Goal: Navigation & Orientation: Find specific page/section

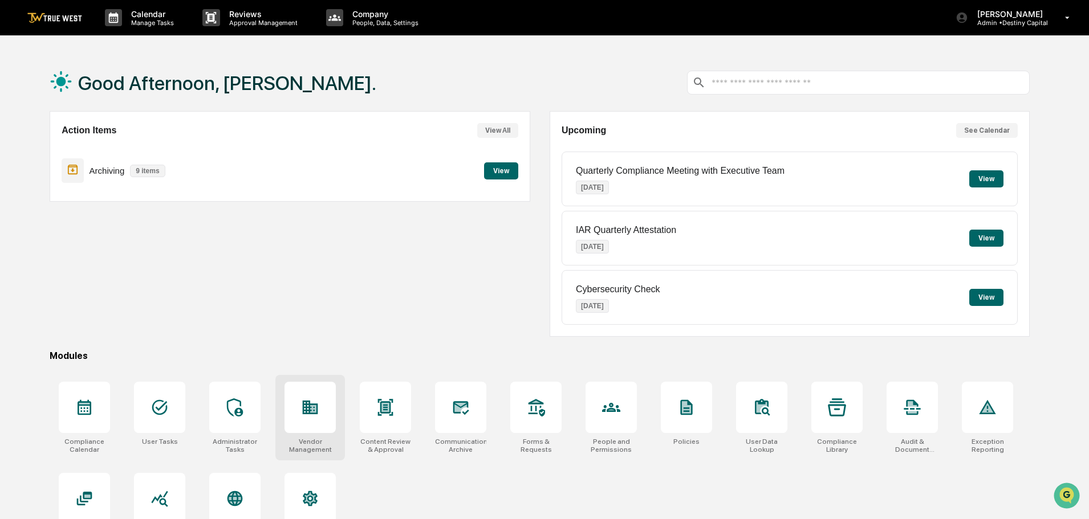
click at [306, 410] on icon at bounding box center [310, 408] width 15 height 14
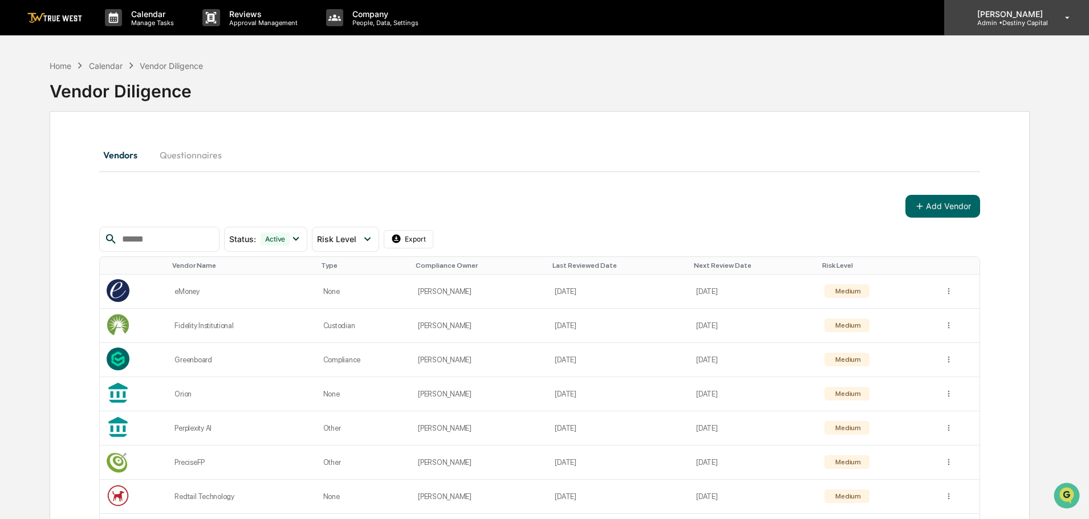
click at [1017, 20] on p "Admin • Destiny Capital" at bounding box center [1008, 23] width 80 height 8
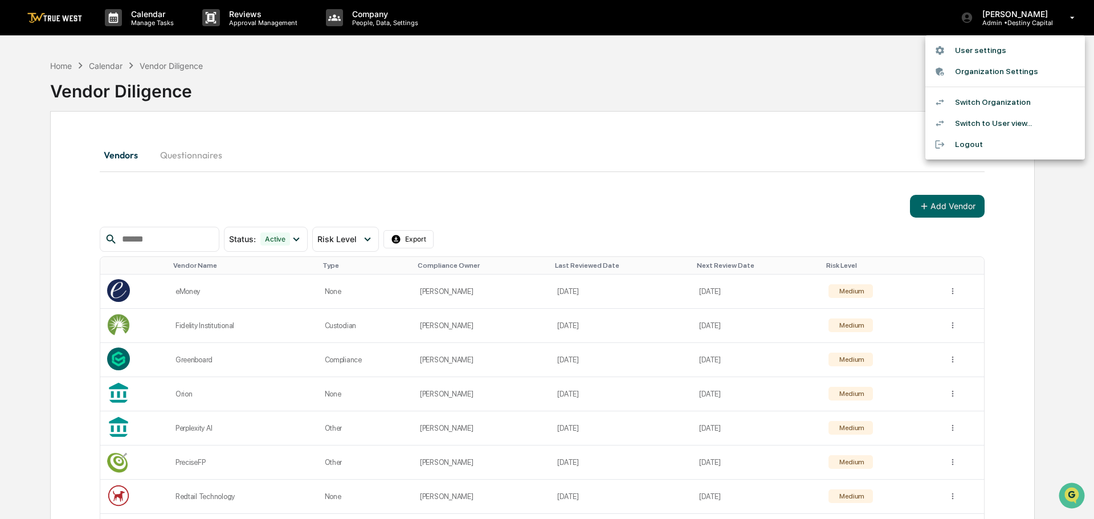
click at [980, 105] on li "Switch Organization" at bounding box center [1006, 102] width 160 height 21
